Goal: Navigation & Orientation: Find specific page/section

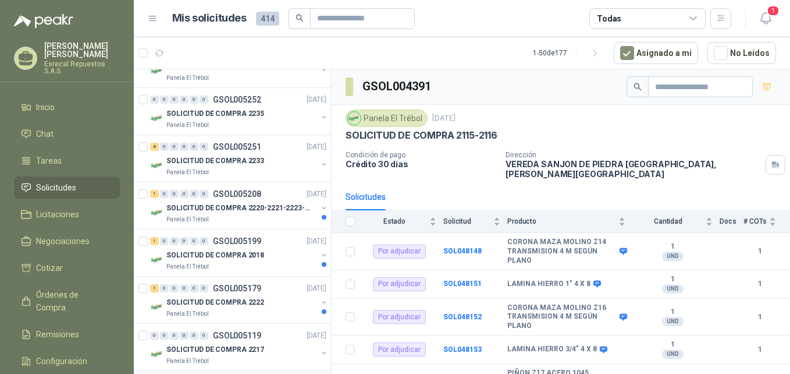
scroll to position [175, 0]
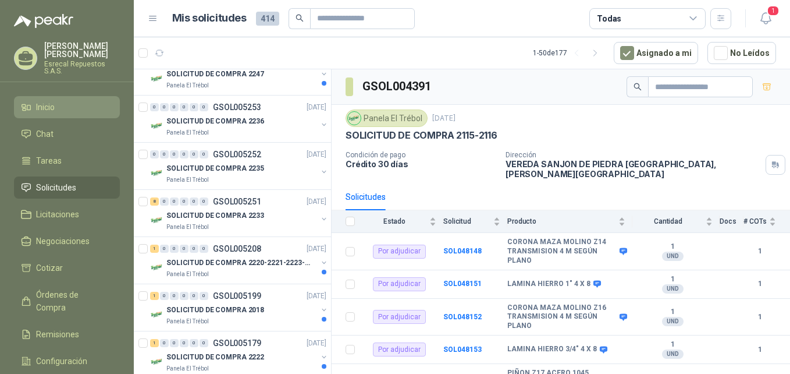
click at [61, 115] on link "Inicio" at bounding box center [67, 107] width 106 height 22
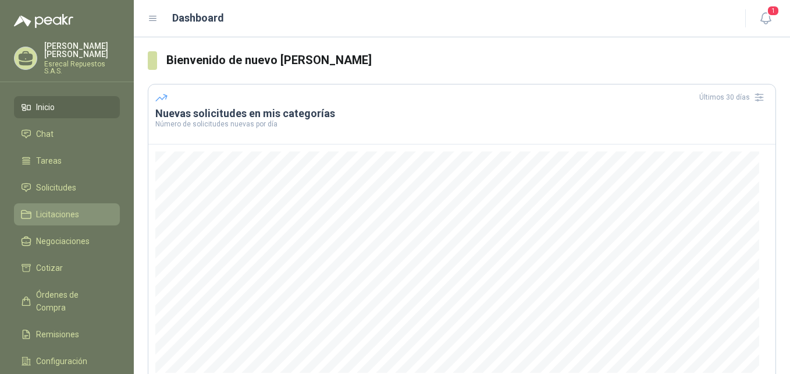
click at [46, 215] on span "Licitaciones" at bounding box center [57, 214] width 43 height 13
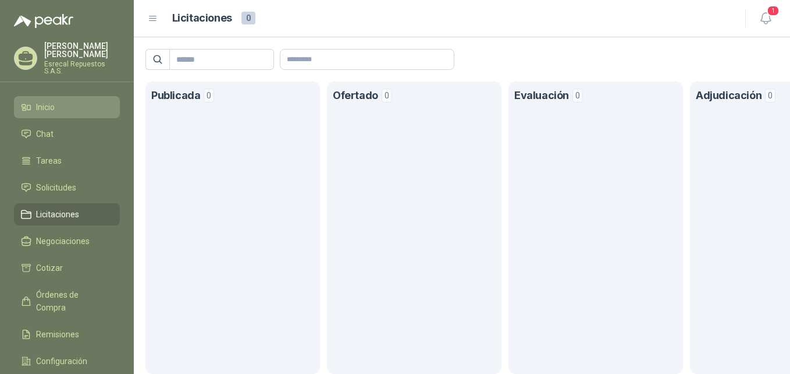
click at [49, 109] on span "Inicio" at bounding box center [45, 107] width 19 height 13
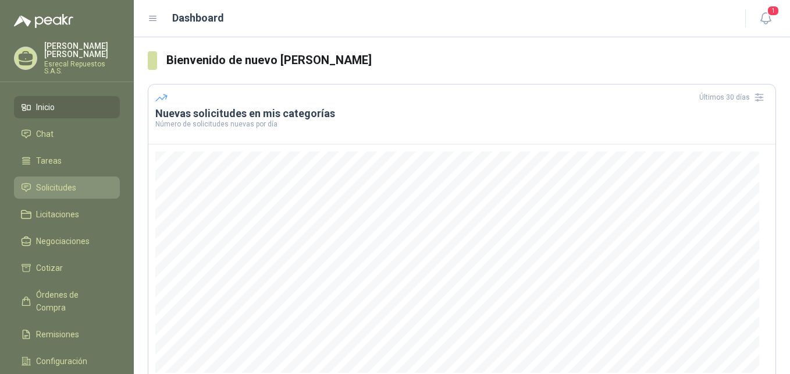
click at [65, 186] on span "Solicitudes" at bounding box center [56, 187] width 40 height 13
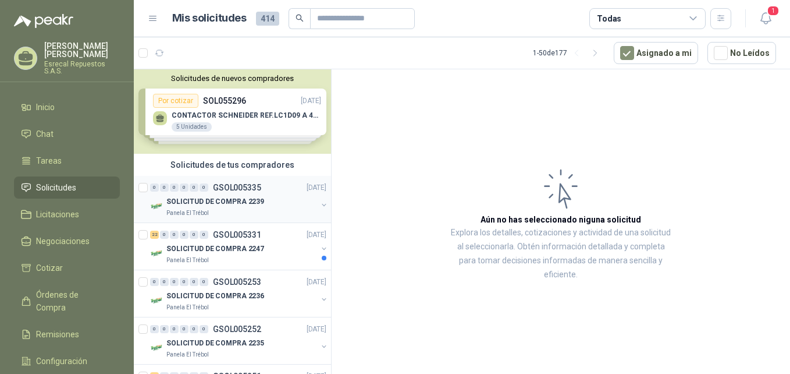
click at [204, 176] on div "0 0 0 0 0 0 GSOL005335 [DATE] SOLICITUD DE COMPRA 2239 Panela El Trébol" at bounding box center [232, 199] width 197 height 47
drag, startPoint x: 399, startPoint y: 152, endPoint x: 382, endPoint y: 158, distance: 17.8
drag, startPoint x: 382, startPoint y: 158, endPoint x: 375, endPoint y: 137, distance: 21.3
click at [375, 137] on article "Aún no has seleccionado niguna solicitud Explora los detalles, cotizaciones y a…" at bounding box center [561, 223] width 458 height 308
click at [236, 194] on div "0 0 0 0 0 0 GSOL005335 [DATE]" at bounding box center [239, 187] width 179 height 14
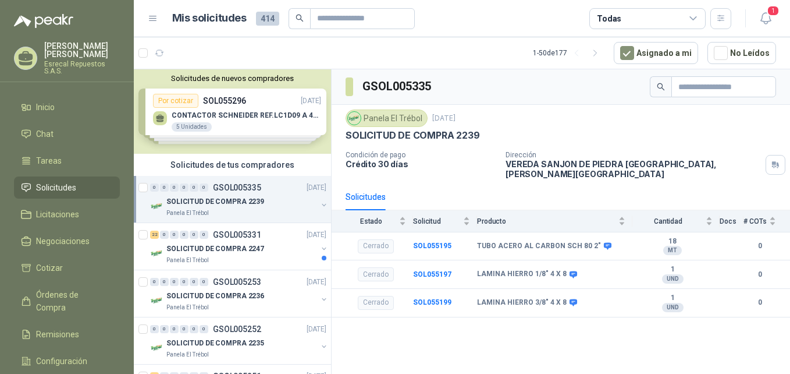
drag, startPoint x: 304, startPoint y: 113, endPoint x: 309, endPoint y: 99, distance: 14.7
click at [309, 99] on div "Solicitudes de nuevos compradores Por cotizar SOL055296 [DATE] CONTACTOR [PERSO…" at bounding box center [232, 111] width 197 height 84
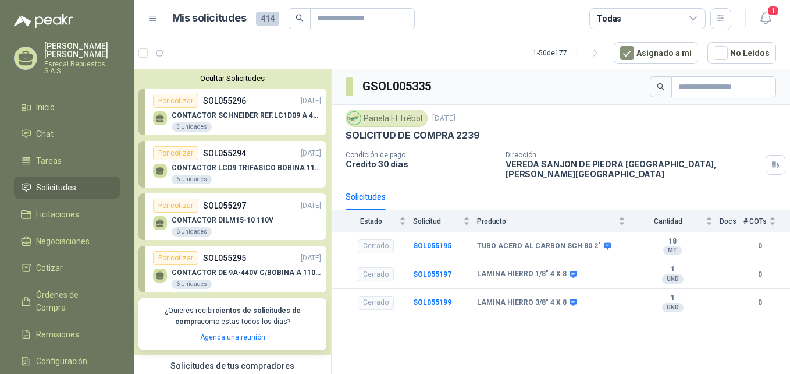
click at [417, 80] on h3 "GSOL005335" at bounding box center [397, 86] width 70 height 18
drag, startPoint x: 406, startPoint y: 88, endPoint x: 380, endPoint y: 78, distance: 27.7
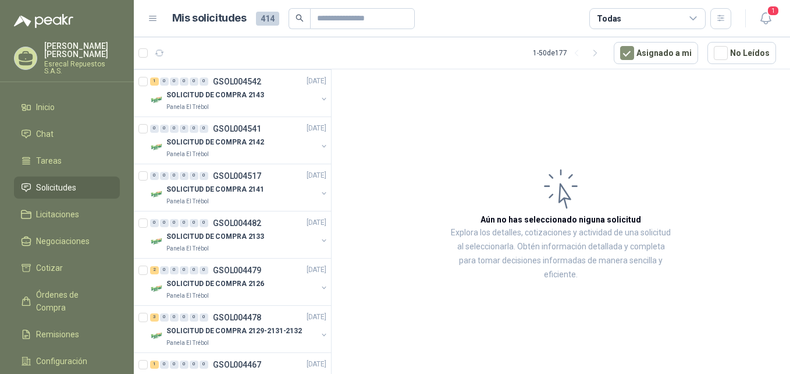
scroll to position [1687, 0]
